Goal: Task Accomplishment & Management: Use online tool/utility

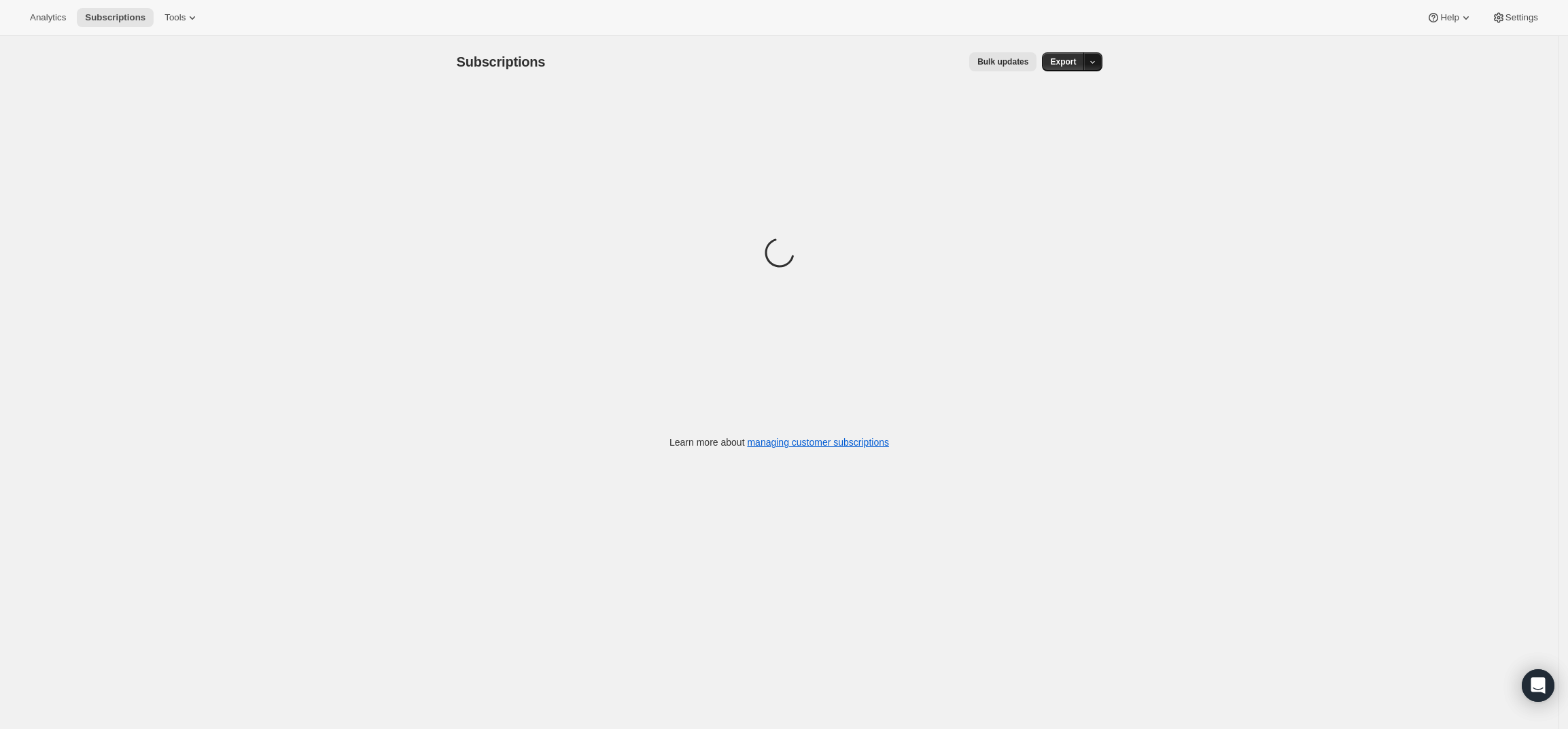
click at [1097, 65] on icon "button" at bounding box center [1092, 62] width 9 height 9
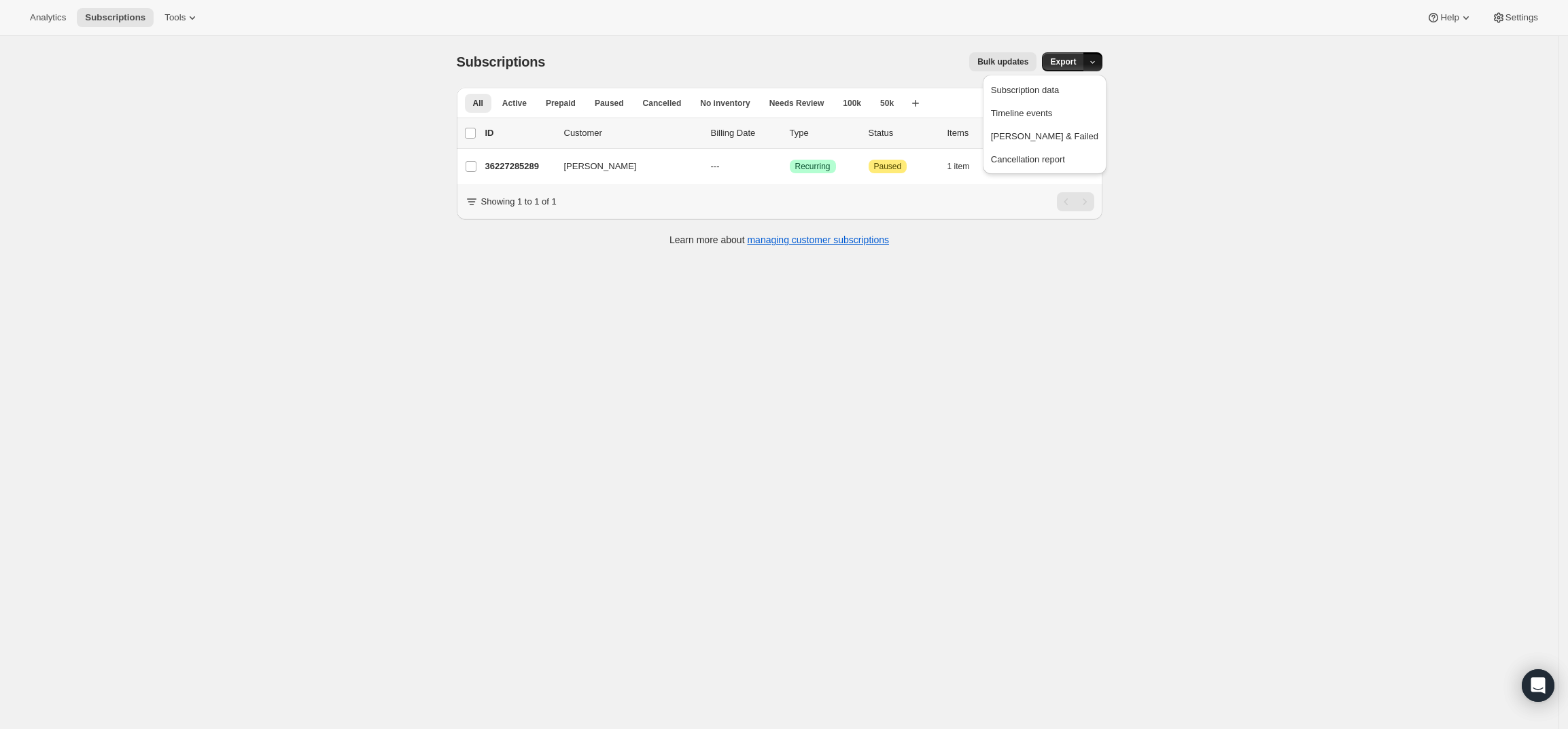
click at [809, 26] on div "Analytics Subscriptions Tools Help Settings" at bounding box center [784, 18] width 1568 height 36
click at [1032, 98] on icon "Search and filter results" at bounding box center [1025, 103] width 14 height 14
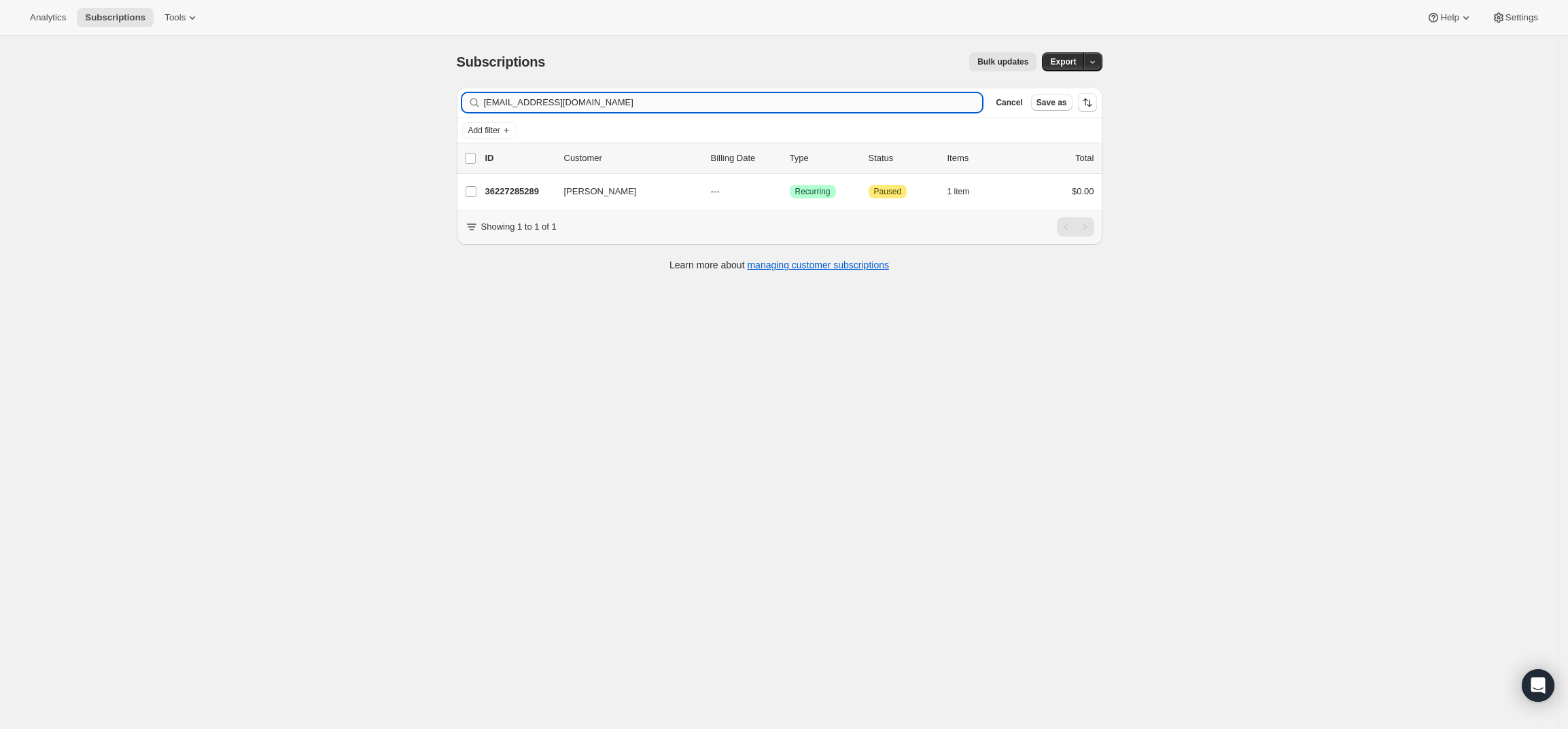
click at [681, 93] on input "[EMAIL_ADDRESS][DOMAIN_NAME]" at bounding box center [733, 103] width 499 height 19
click at [680, 95] on input "[EMAIL_ADDRESS][DOMAIN_NAME]" at bounding box center [733, 103] width 499 height 19
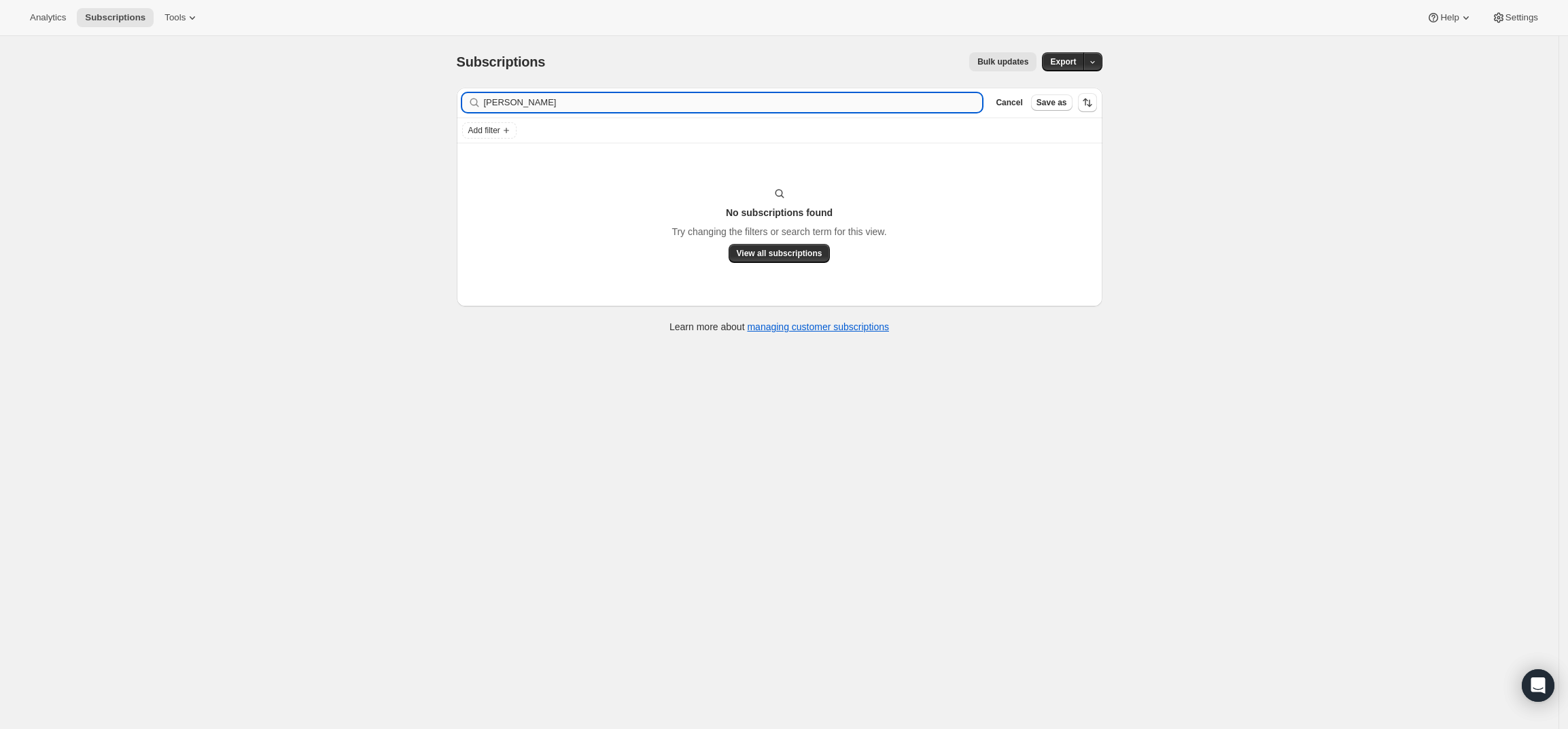
click at [676, 102] on input "[PERSON_NAME]" at bounding box center [733, 103] width 499 height 19
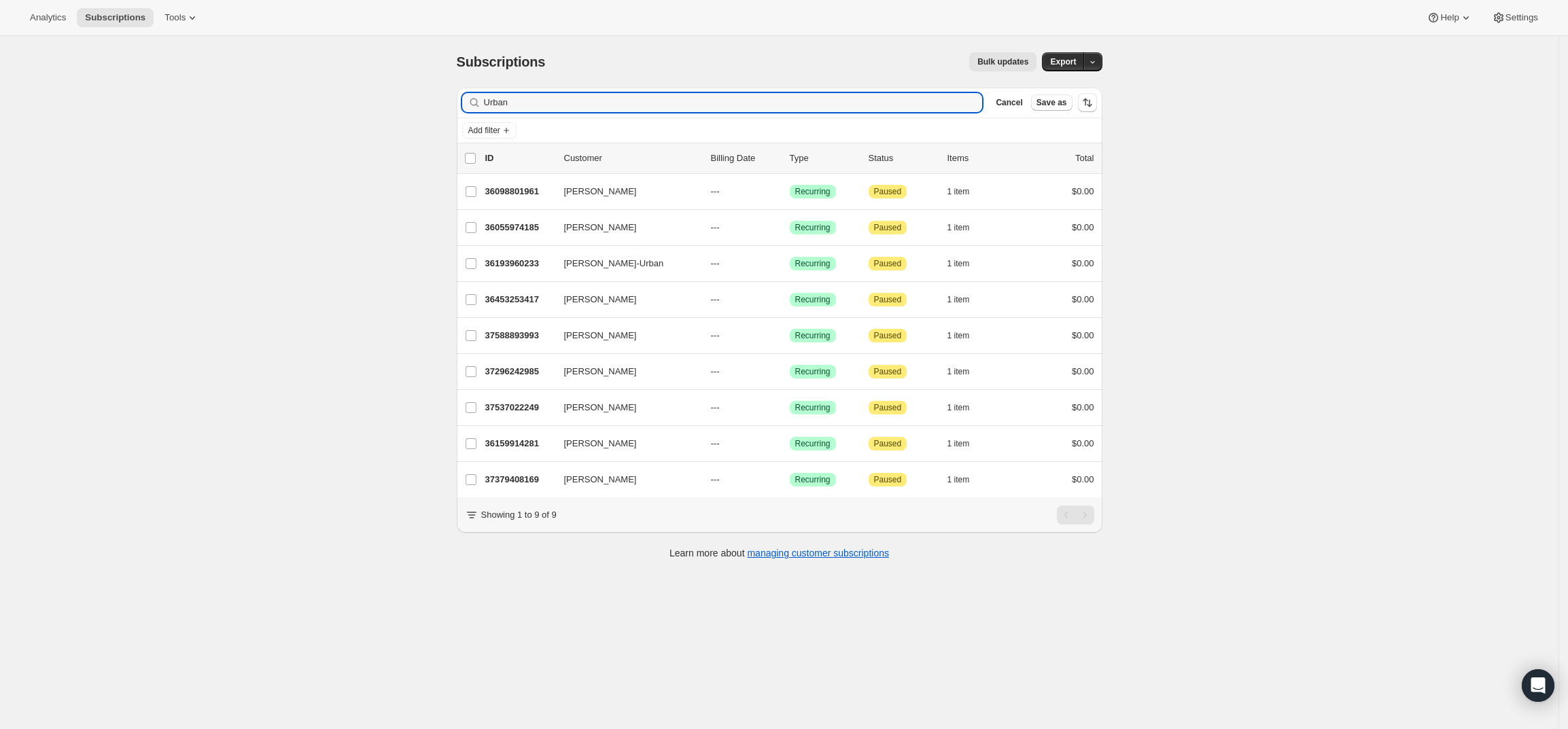
type input "Urban"
